Goal: Check status: Check status

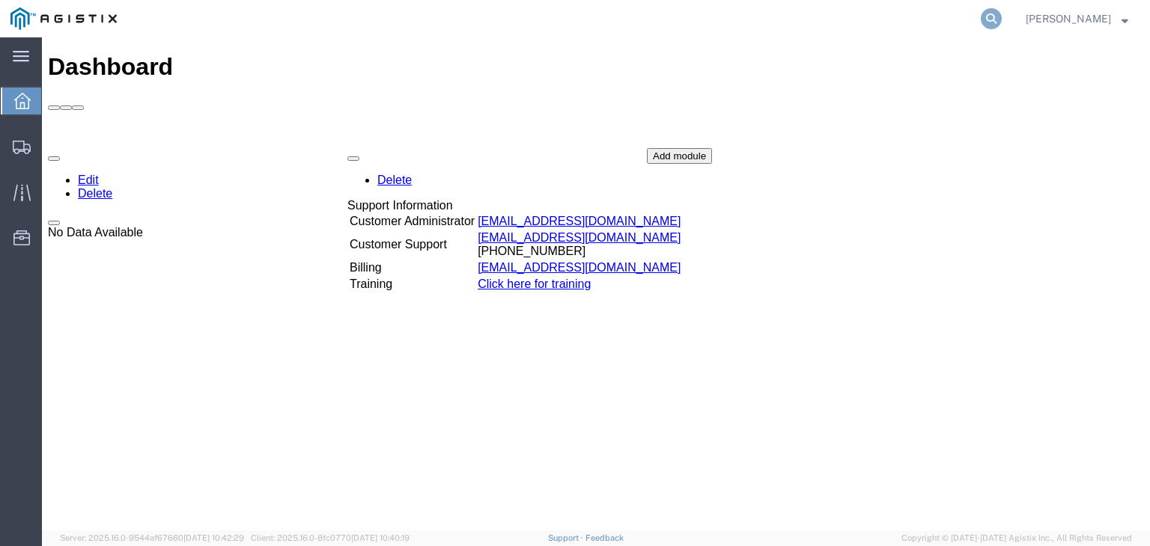
click at [1002, 22] on icon at bounding box center [991, 18] width 21 height 21
paste input "56442822"
type input "56442822"
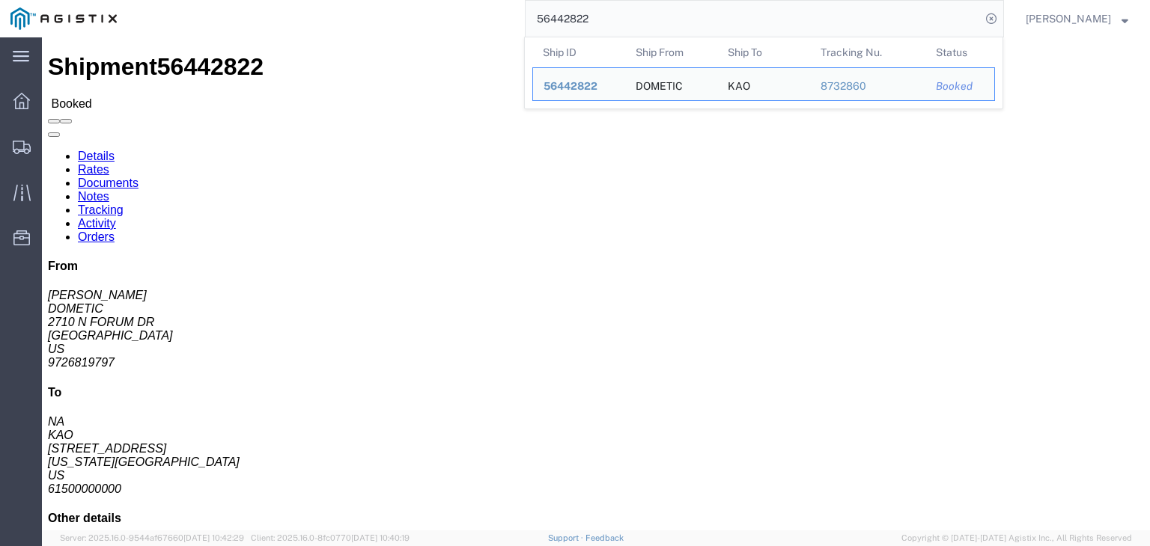
click link "Notes"
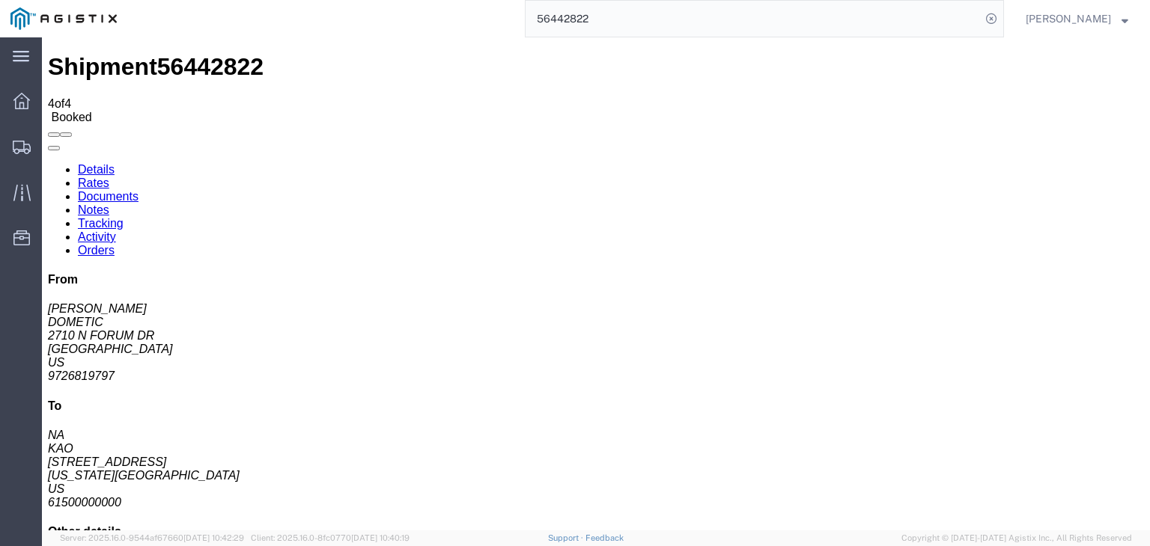
click at [103, 163] on link "Details" at bounding box center [96, 169] width 37 height 13
click link "Notes"
click at [103, 163] on link "Details" at bounding box center [96, 169] width 37 height 13
click link "Notes"
click at [90, 163] on link "Details" at bounding box center [96, 169] width 37 height 13
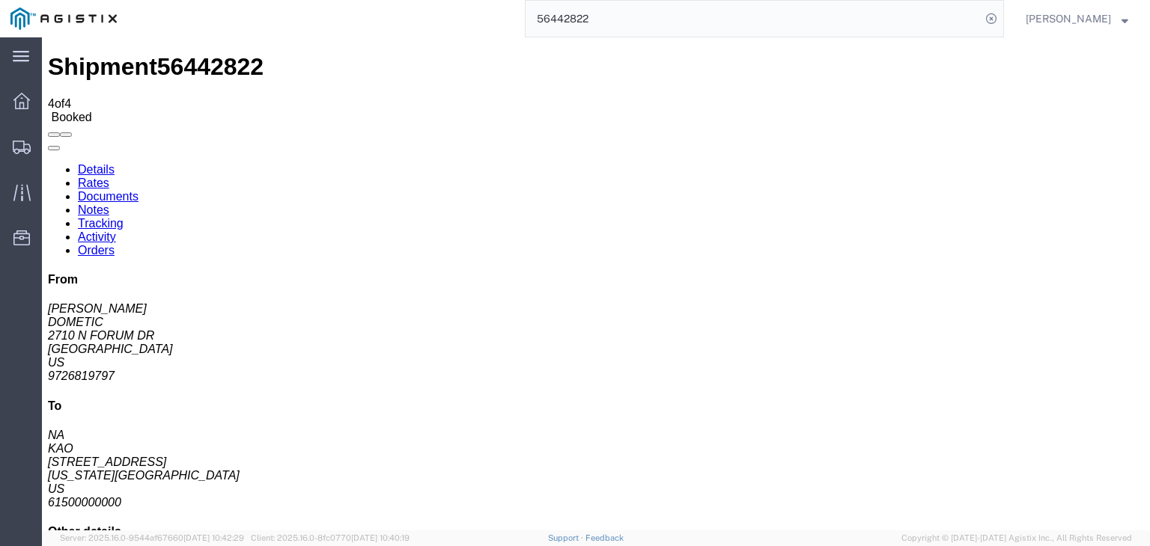
click span "56442822"
copy span "56442822"
